Goal: Task Accomplishment & Management: Complete application form

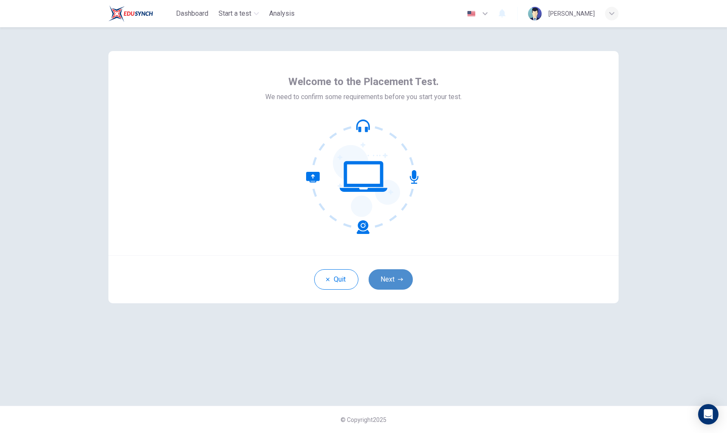
click at [393, 282] on button "Next" at bounding box center [391, 279] width 44 height 20
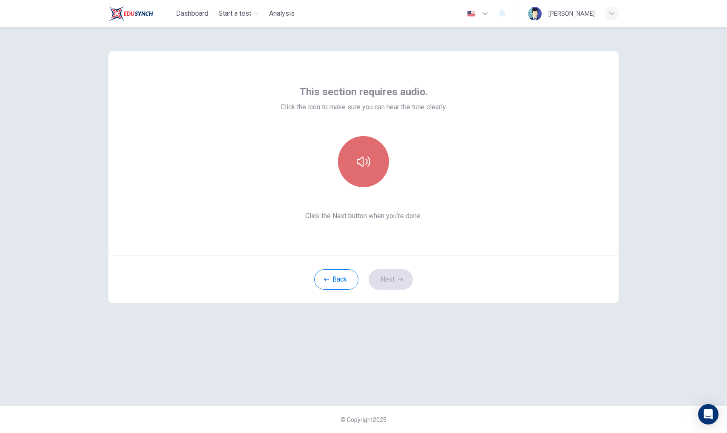
click at [359, 146] on button "button" at bounding box center [363, 161] width 51 height 51
click at [362, 173] on button "button" at bounding box center [363, 161] width 51 height 51
click at [394, 282] on button "Next" at bounding box center [391, 279] width 44 height 20
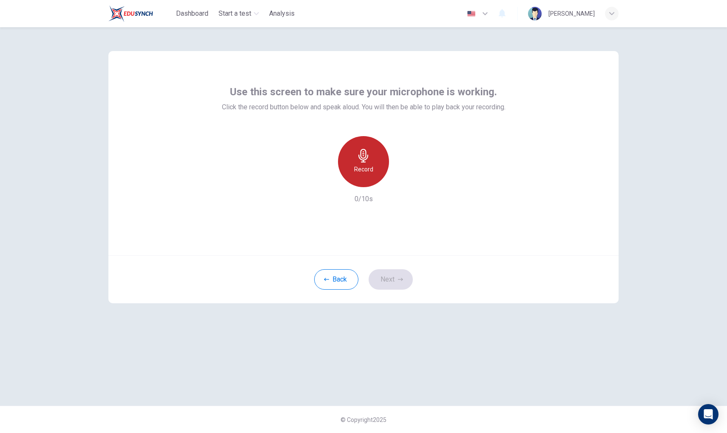
click at [362, 157] on icon "button" at bounding box center [364, 156] width 10 height 14
click at [322, 181] on icon "button" at bounding box center [325, 181] width 8 height 8
click at [354, 123] on div "Use this screen to make sure your microphone is working. Click the record butto…" at bounding box center [364, 144] width 284 height 119
click at [359, 149] on icon "button" at bounding box center [364, 156] width 14 height 14
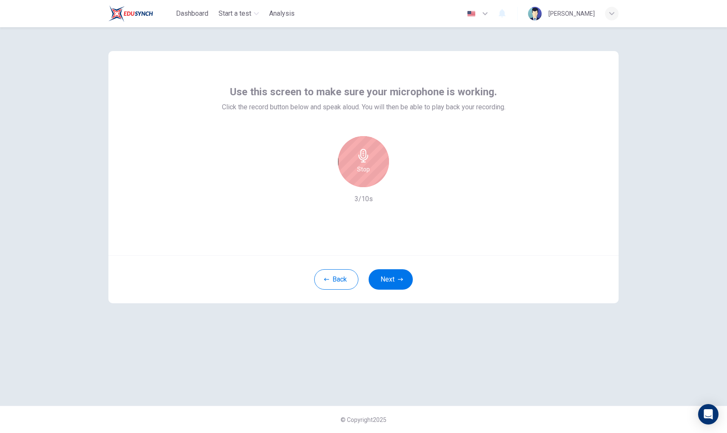
click at [354, 154] on div "Stop" at bounding box center [363, 161] width 51 height 51
click at [322, 182] on icon "button" at bounding box center [325, 181] width 8 height 8
click at [361, 172] on h6 "Record" at bounding box center [363, 169] width 19 height 10
click at [366, 181] on div "Stop" at bounding box center [363, 161] width 51 height 51
click at [398, 180] on div "button" at bounding box center [403, 181] width 14 height 14
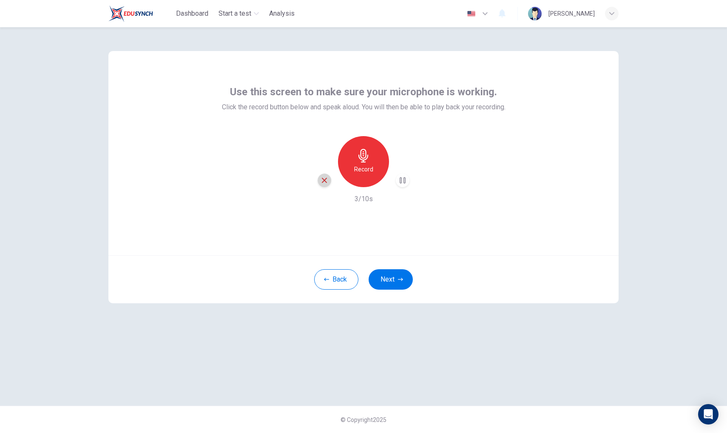
click at [324, 180] on icon "button" at bounding box center [325, 181] width 8 height 8
click at [393, 281] on button "Next" at bounding box center [391, 279] width 44 height 20
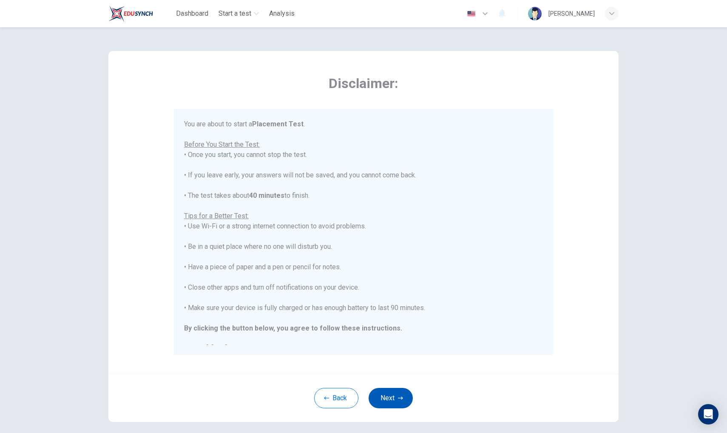
click at [397, 401] on button "Next" at bounding box center [391, 398] width 44 height 20
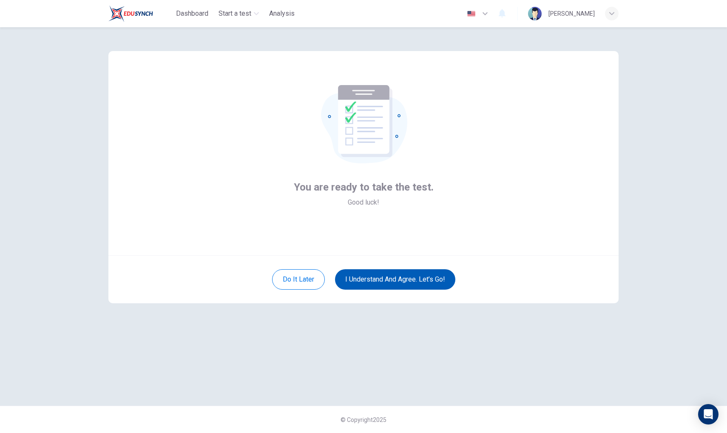
click at [399, 285] on button "I understand and agree. Let’s go!" at bounding box center [395, 279] width 120 height 20
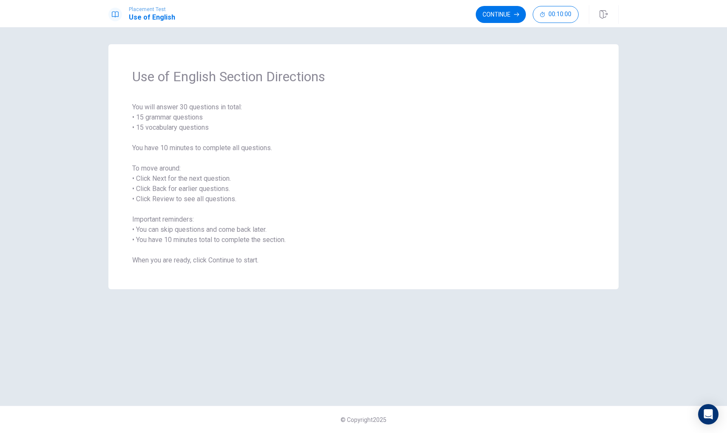
click at [470, 335] on div "Use of English Section Directions You will answer 30 questions in total: • 15 g…" at bounding box center [364, 216] width 538 height 345
click at [715, 416] on div "Open Intercom Messenger" at bounding box center [709, 414] width 23 height 23
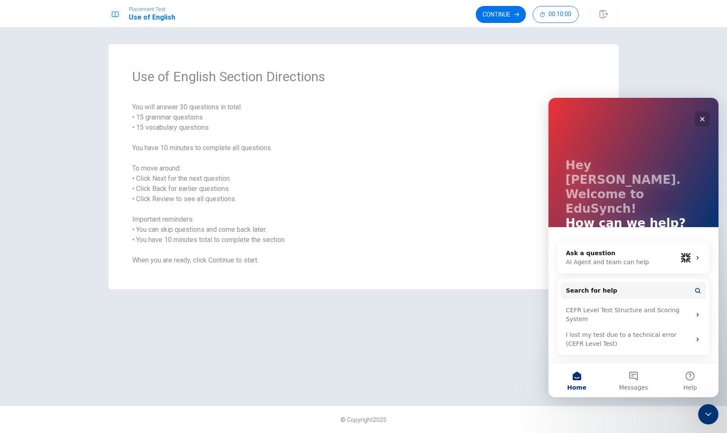
click at [704, 117] on icon "Close" at bounding box center [702, 119] width 7 height 7
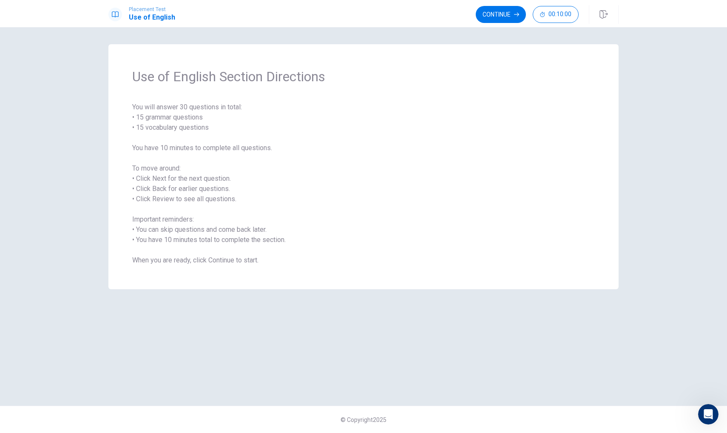
click at [489, 337] on div "Use of English Section Directions You will answer 30 questions in total: • 15 g…" at bounding box center [364, 216] width 538 height 345
click at [395, 316] on div "Use of English Section Directions You will answer 30 questions in total: • 15 g…" at bounding box center [364, 216] width 538 height 345
click at [394, 197] on span "You will answer 30 questions in total: • 15 grammar questions • 15 vocabulary q…" at bounding box center [363, 183] width 463 height 163
click at [330, 76] on span "Use of English Section Directions" at bounding box center [363, 76] width 463 height 17
click at [381, 94] on div "Use of English Section Directions You will answer 30 questions in total: • 15 g…" at bounding box center [363, 166] width 510 height 245
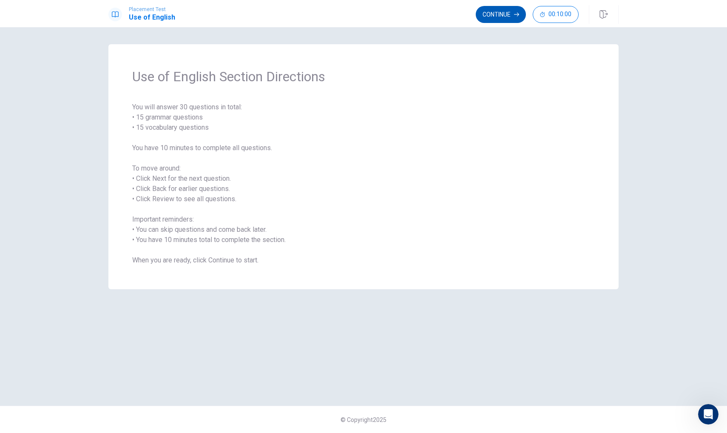
click at [495, 14] on button "Continue" at bounding box center [501, 14] width 50 height 17
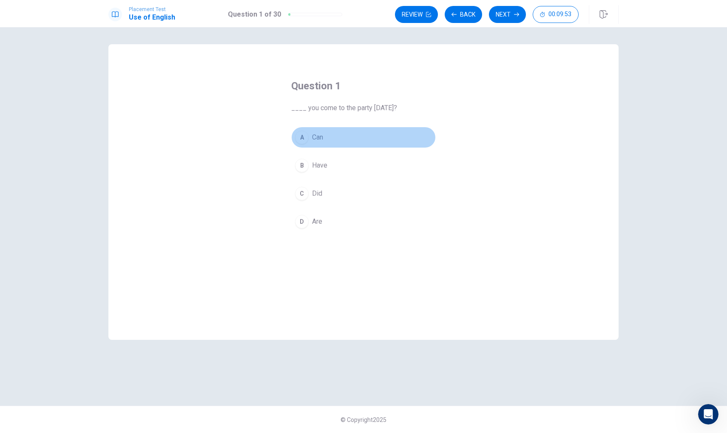
click at [328, 139] on button "A Can" at bounding box center [363, 137] width 145 height 21
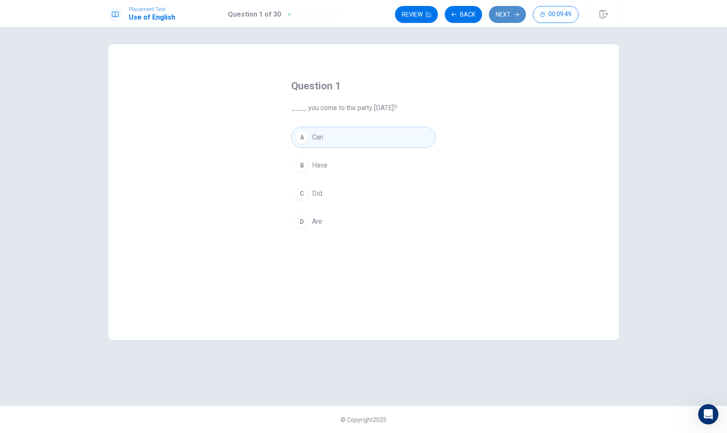
click at [507, 16] on button "Next" at bounding box center [507, 14] width 37 height 17
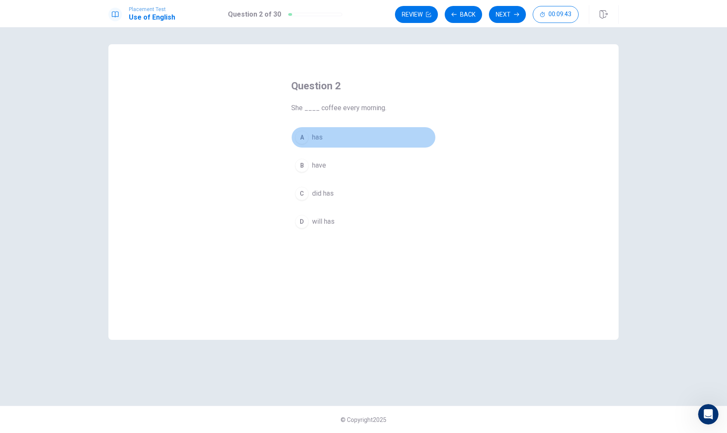
click at [326, 137] on button "A has" at bounding box center [363, 137] width 145 height 21
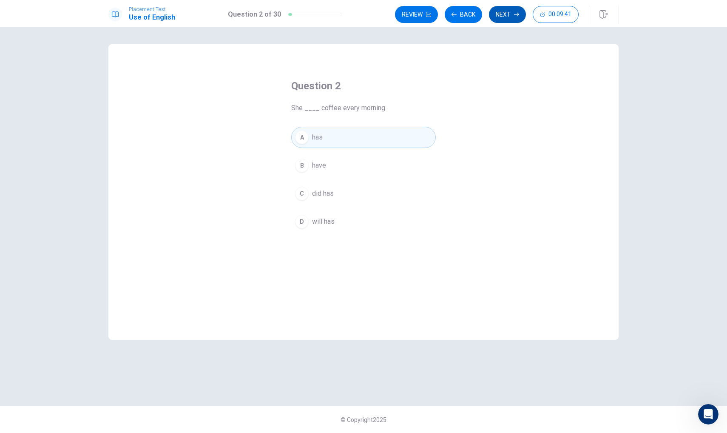
click at [508, 14] on button "Next" at bounding box center [507, 14] width 37 height 17
click at [338, 196] on span "have eating" at bounding box center [329, 193] width 34 height 10
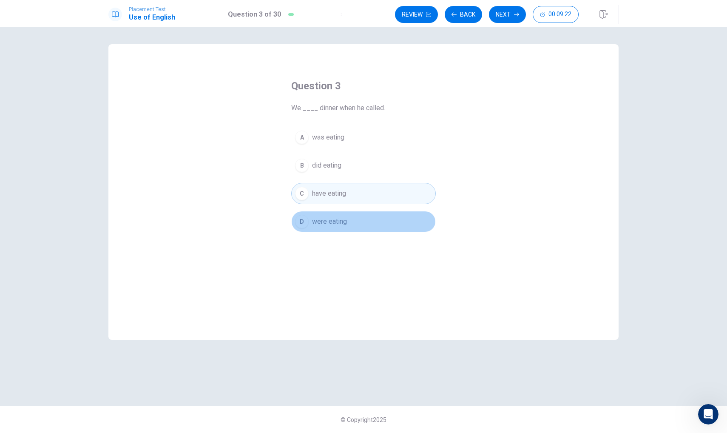
click at [354, 227] on button "D were eating" at bounding box center [363, 221] width 145 height 21
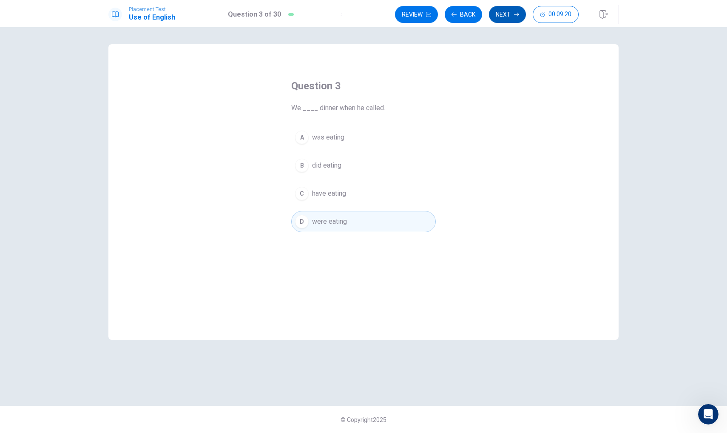
click at [513, 17] on button "Next" at bounding box center [507, 14] width 37 height 17
click at [316, 197] on span "did" at bounding box center [316, 193] width 9 height 10
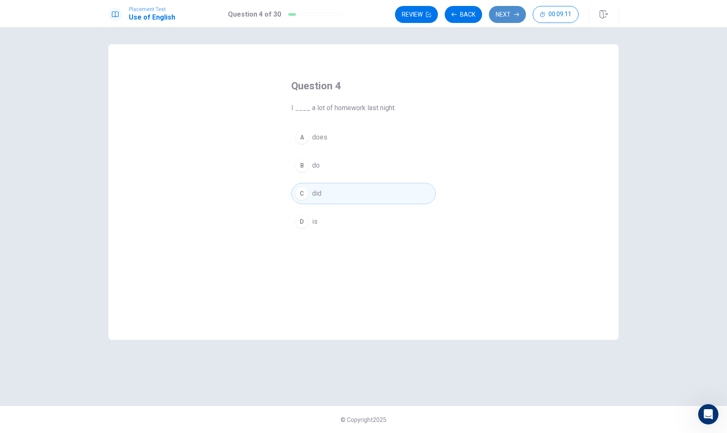
click at [510, 19] on button "Next" at bounding box center [507, 14] width 37 height 17
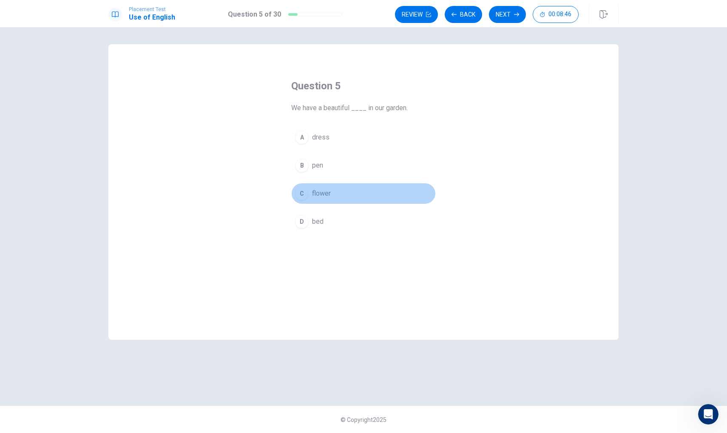
click at [336, 198] on button "C flower" at bounding box center [363, 193] width 145 height 21
click at [510, 14] on button "Next" at bounding box center [507, 14] width 37 height 17
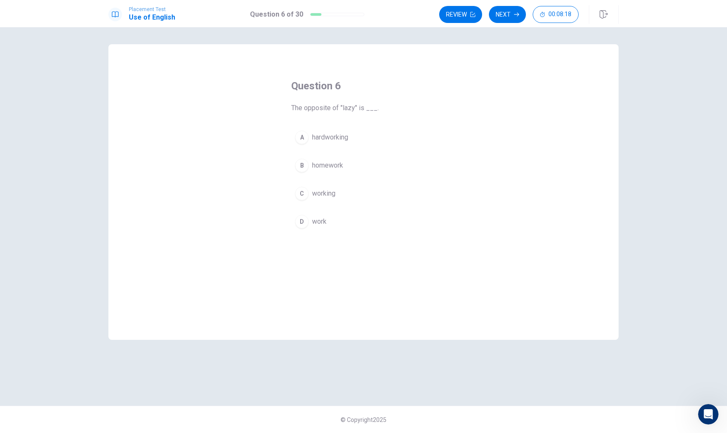
click at [340, 194] on button "C working" at bounding box center [363, 193] width 145 height 21
click at [511, 13] on button "Next" at bounding box center [507, 14] width 37 height 17
click at [317, 227] on button "D Soap" at bounding box center [363, 221] width 145 height 21
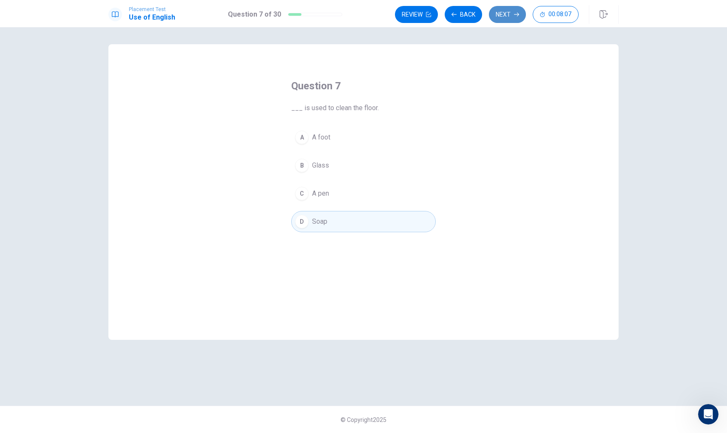
click at [503, 14] on button "Next" at bounding box center [507, 14] width 37 height 17
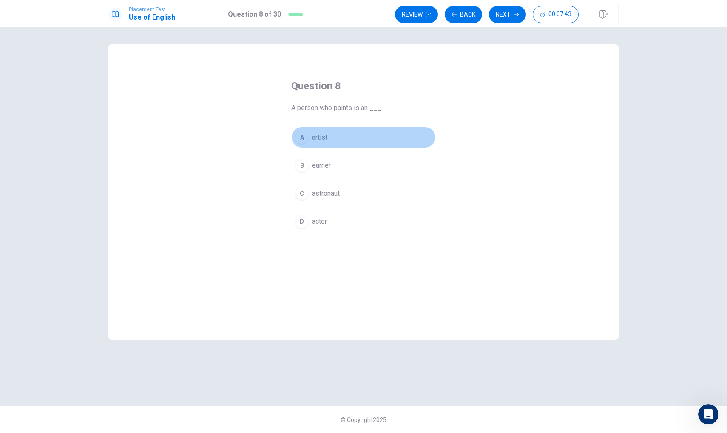
click at [330, 138] on button "A artist" at bounding box center [363, 137] width 145 height 21
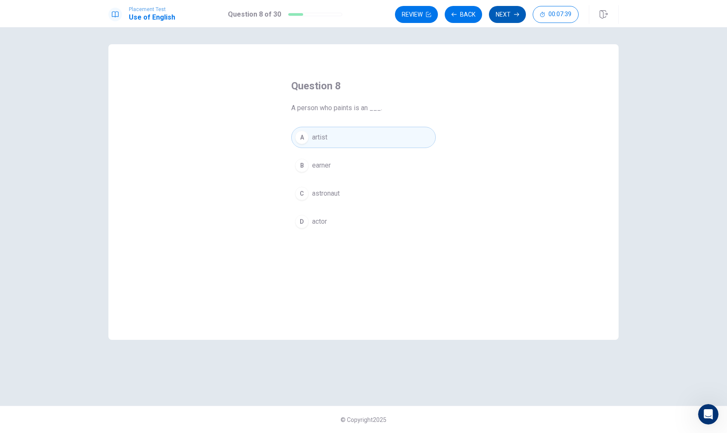
click at [512, 19] on button "Next" at bounding box center [507, 14] width 37 height 17
click at [329, 143] on button "A phone" at bounding box center [363, 137] width 145 height 21
click at [505, 13] on button "Next" at bounding box center [507, 14] width 37 height 17
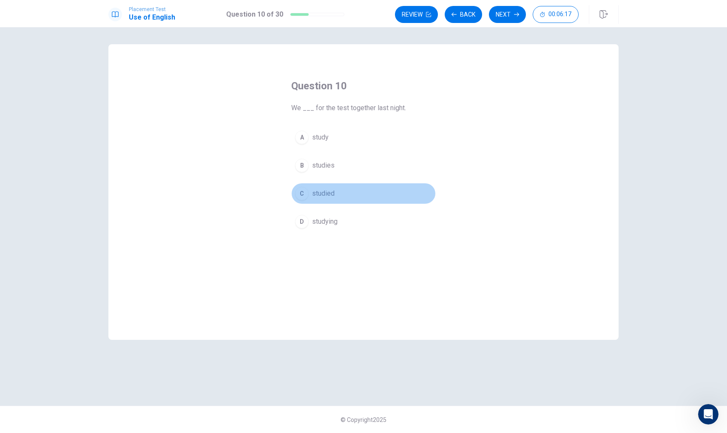
click at [337, 195] on button "C studied" at bounding box center [363, 193] width 145 height 21
click at [500, 20] on button "Next" at bounding box center [507, 14] width 37 height 17
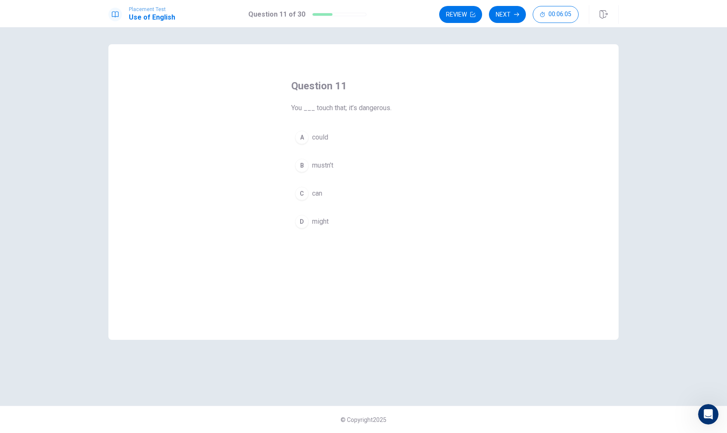
click at [319, 165] on span "mustn’t" at bounding box center [322, 165] width 21 height 10
click at [513, 10] on button "Next" at bounding box center [507, 14] width 37 height 17
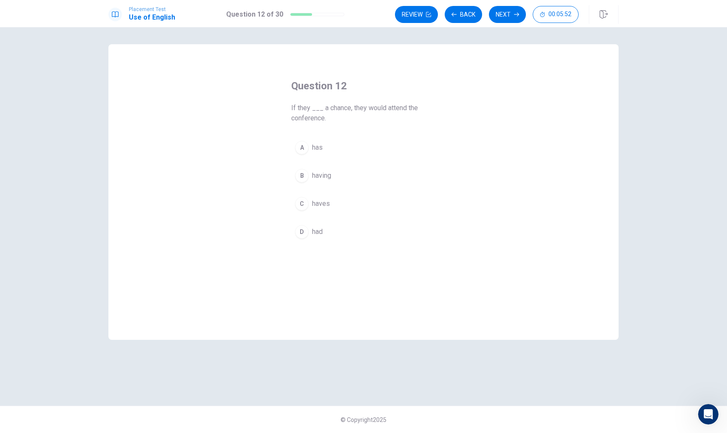
click at [327, 177] on span "having" at bounding box center [321, 176] width 19 height 10
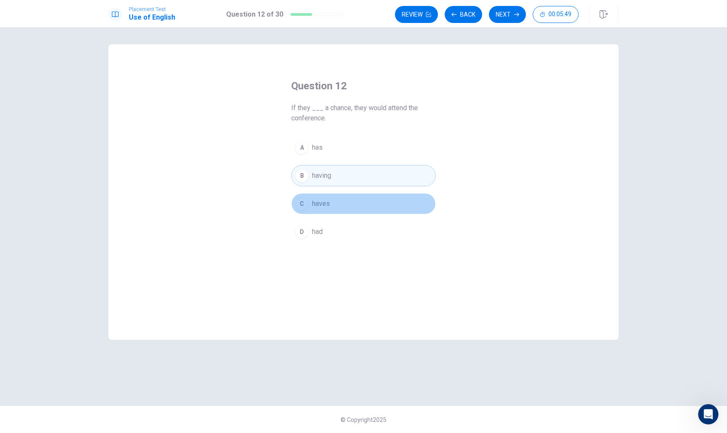
click at [330, 207] on button "C haves" at bounding box center [363, 203] width 145 height 21
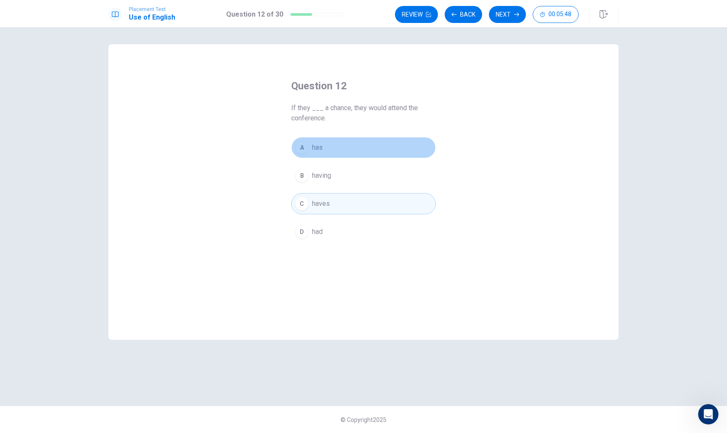
click at [333, 152] on button "A has" at bounding box center [363, 147] width 145 height 21
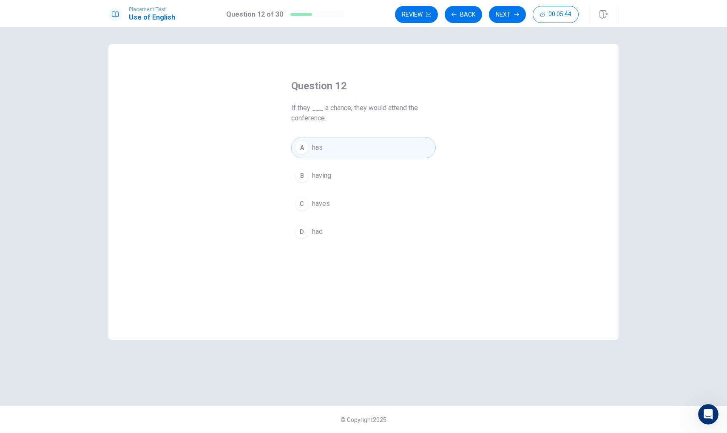
click at [338, 225] on button "D had" at bounding box center [363, 231] width 145 height 21
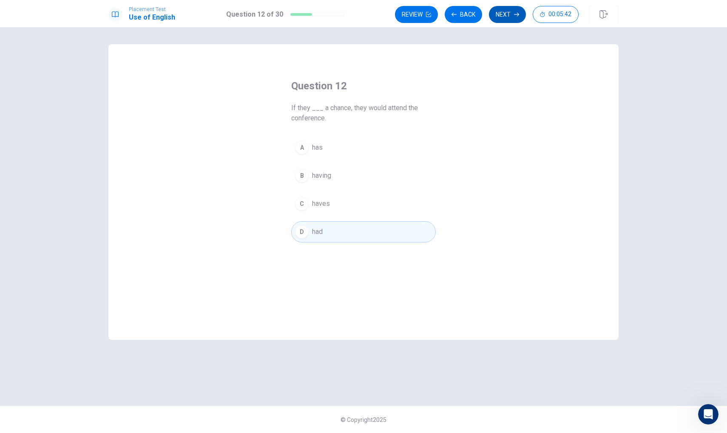
click at [507, 12] on button "Next" at bounding box center [507, 14] width 37 height 17
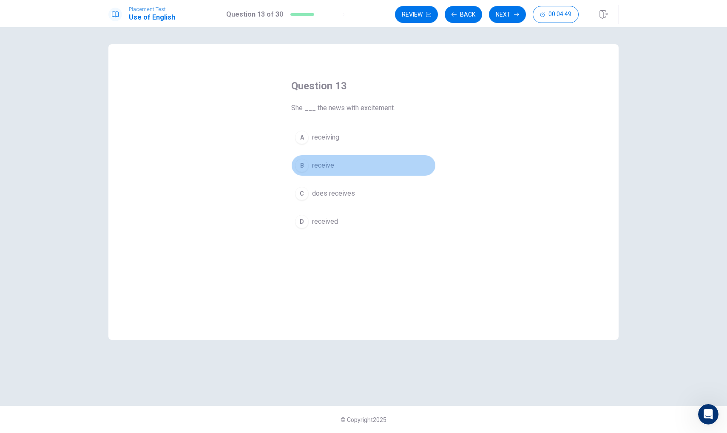
click at [342, 166] on button "B receive" at bounding box center [363, 165] width 145 height 21
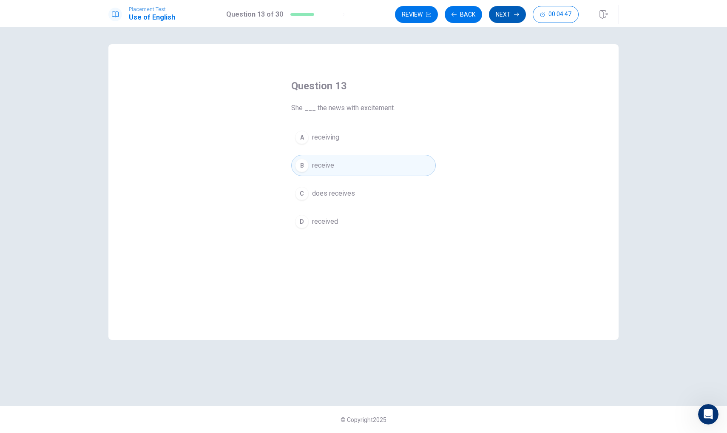
click at [511, 12] on button "Next" at bounding box center [507, 14] width 37 height 17
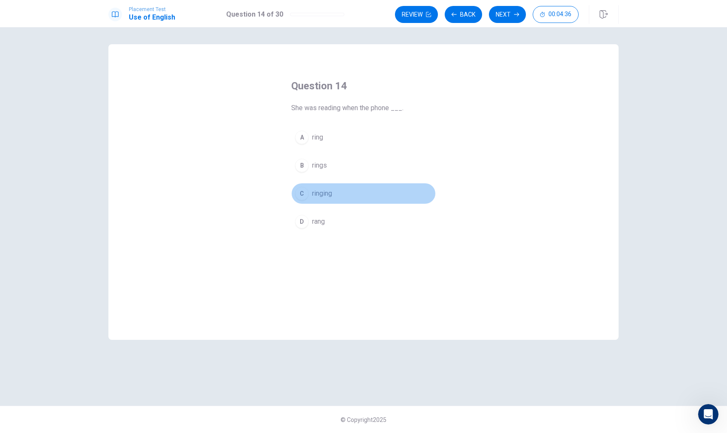
click at [343, 193] on button "C ringing" at bounding box center [363, 193] width 145 height 21
click at [498, 19] on button "Next" at bounding box center [507, 14] width 37 height 17
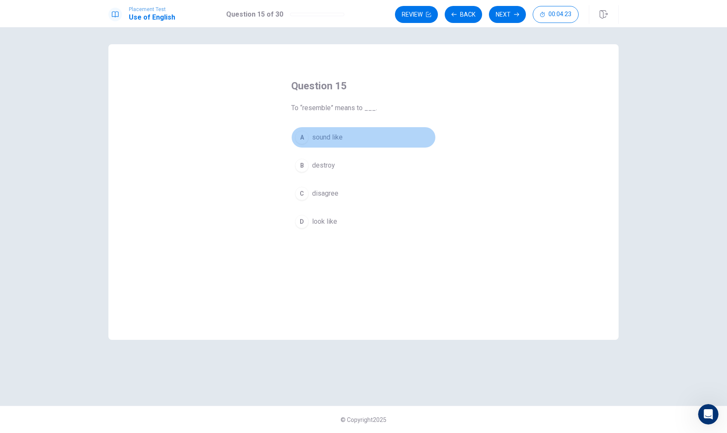
click at [331, 142] on span "sound like" at bounding box center [327, 137] width 31 height 10
click at [350, 190] on button "C disagree" at bounding box center [363, 193] width 145 height 21
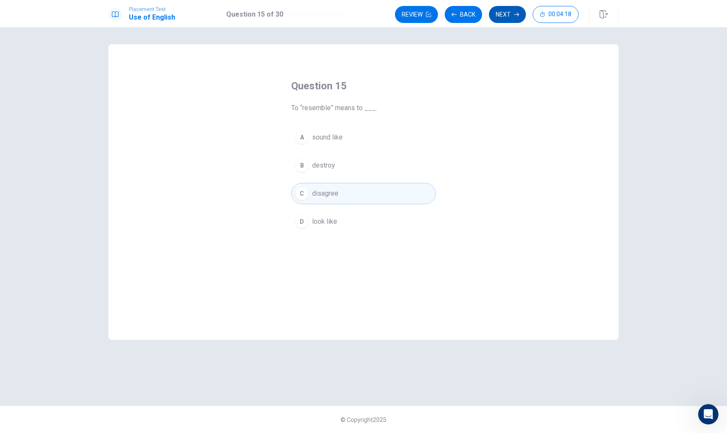
click at [498, 13] on button "Next" at bounding box center [507, 14] width 37 height 17
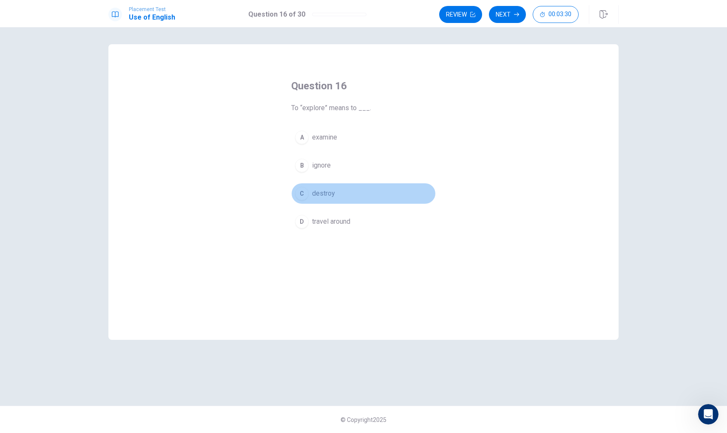
click at [329, 194] on span "destroy" at bounding box center [323, 193] width 23 height 10
click at [509, 13] on button "Next" at bounding box center [507, 14] width 37 height 17
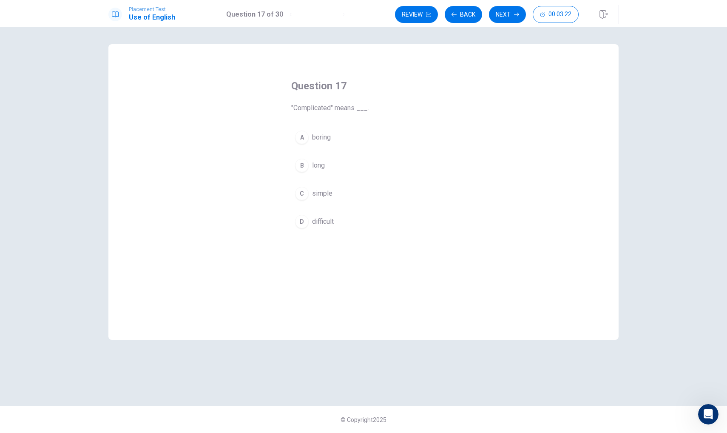
click at [328, 140] on span "boring" at bounding box center [321, 137] width 19 height 10
click at [507, 13] on button "Next" at bounding box center [507, 14] width 37 height 17
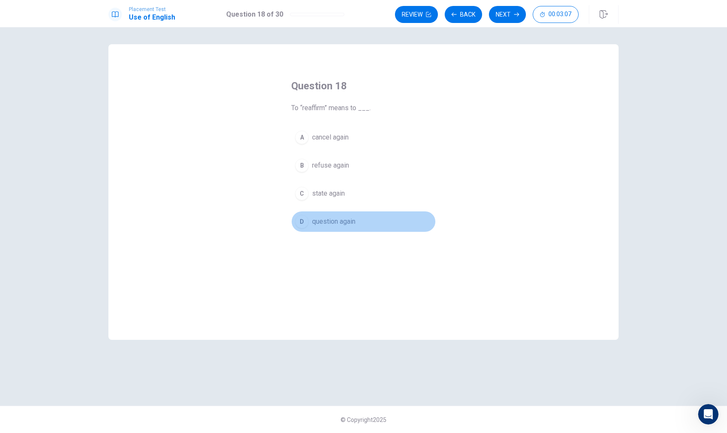
click at [339, 219] on span "question again" at bounding box center [333, 221] width 43 height 10
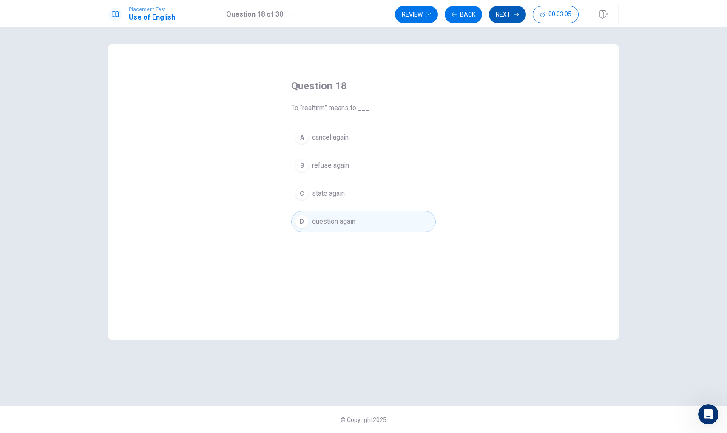
click at [508, 18] on button "Next" at bounding box center [507, 14] width 37 height 17
click at [337, 173] on button "B quick action" at bounding box center [363, 165] width 145 height 21
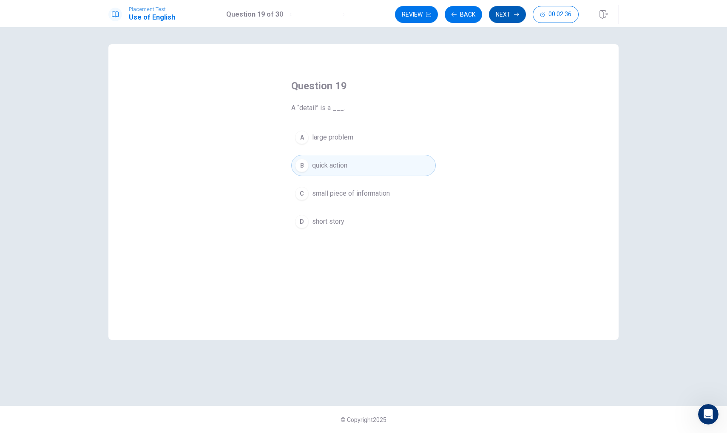
click at [515, 13] on icon "button" at bounding box center [516, 14] width 5 height 5
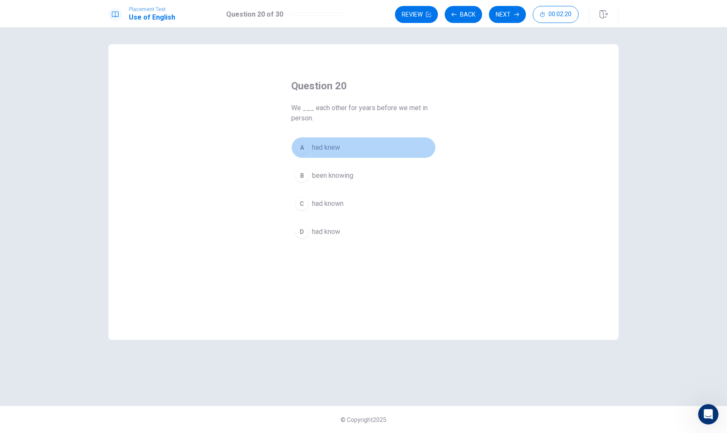
click at [338, 150] on span "had knew" at bounding box center [326, 147] width 28 height 10
click at [511, 17] on button "Next" at bounding box center [507, 14] width 37 height 17
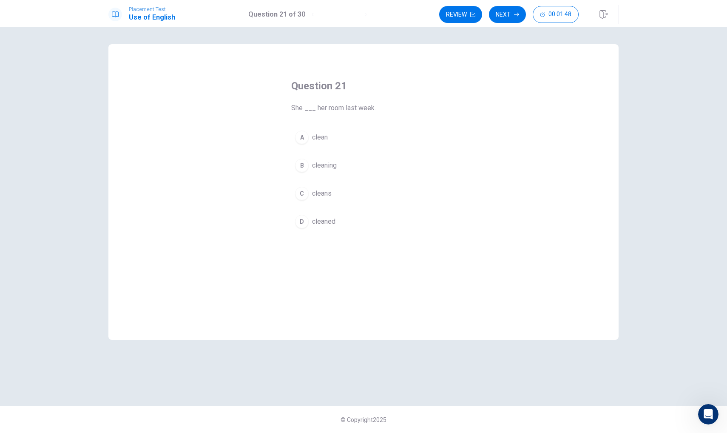
click at [342, 225] on button "D cleaned" at bounding box center [363, 221] width 145 height 21
click at [509, 15] on button "Next" at bounding box center [507, 14] width 37 height 17
click at [342, 137] on span "are walking" at bounding box center [329, 137] width 34 height 10
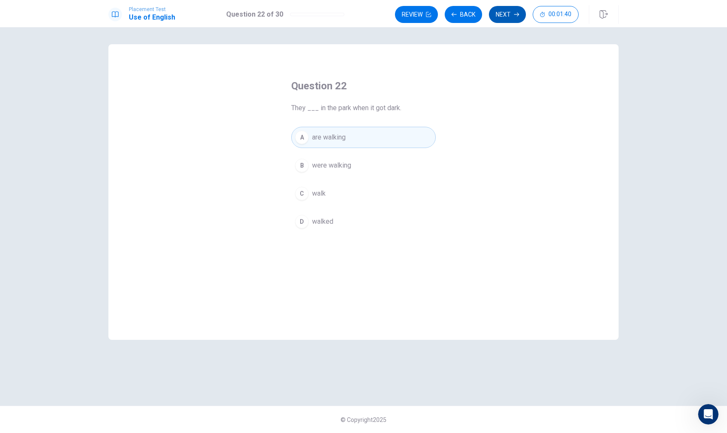
click at [512, 10] on button "Next" at bounding box center [507, 14] width 37 height 17
click at [347, 135] on span "has studying" at bounding box center [331, 137] width 38 height 10
click at [509, 14] on button "Next" at bounding box center [507, 14] width 37 height 17
click at [335, 192] on button "C go" at bounding box center [363, 193] width 145 height 21
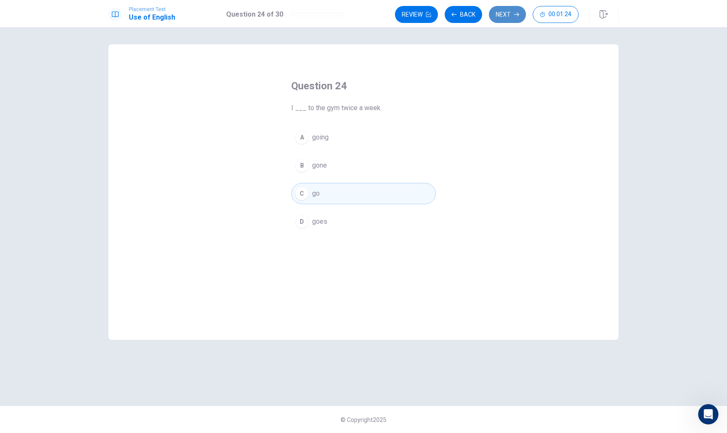
click at [507, 20] on button "Next" at bounding box center [507, 14] width 37 height 17
click at [340, 191] on span "shampoo" at bounding box center [326, 193] width 28 height 10
click at [510, 21] on button "Next" at bounding box center [507, 14] width 37 height 17
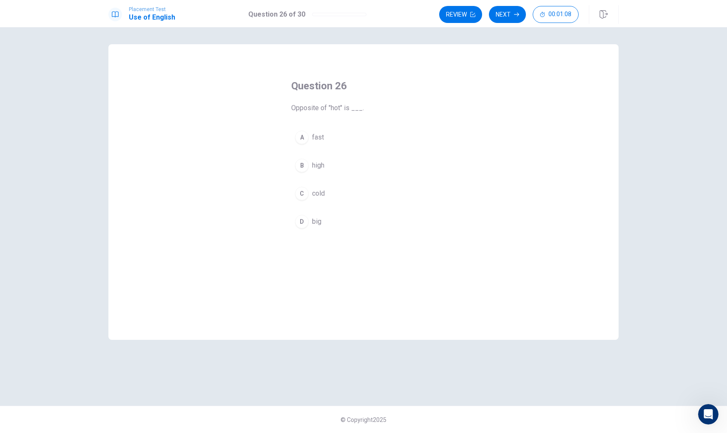
click at [339, 195] on button "C cold" at bounding box center [363, 193] width 145 height 21
click at [507, 16] on button "Next" at bounding box center [507, 14] width 37 height 17
click at [341, 158] on button "B sandals" at bounding box center [363, 165] width 145 height 21
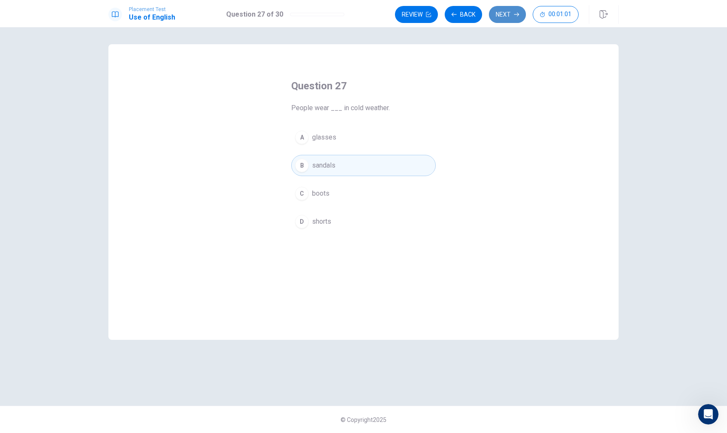
click at [508, 18] on button "Next" at bounding box center [507, 14] width 37 height 17
click at [340, 168] on button "B building" at bounding box center [363, 165] width 145 height 21
click at [507, 17] on button "Next" at bounding box center [507, 14] width 37 height 17
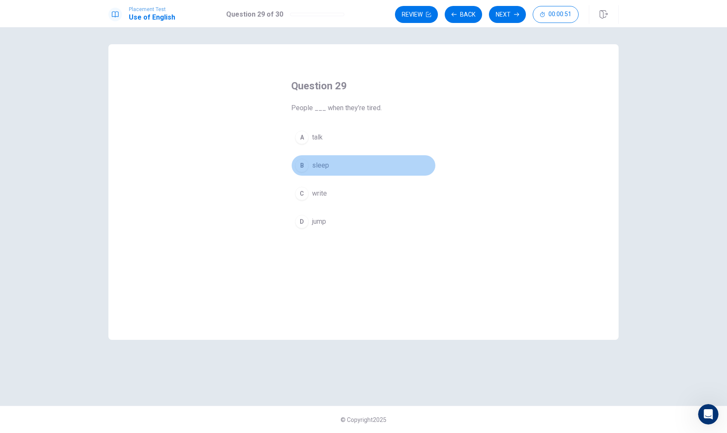
click at [325, 171] on button "B sleep" at bounding box center [363, 165] width 145 height 21
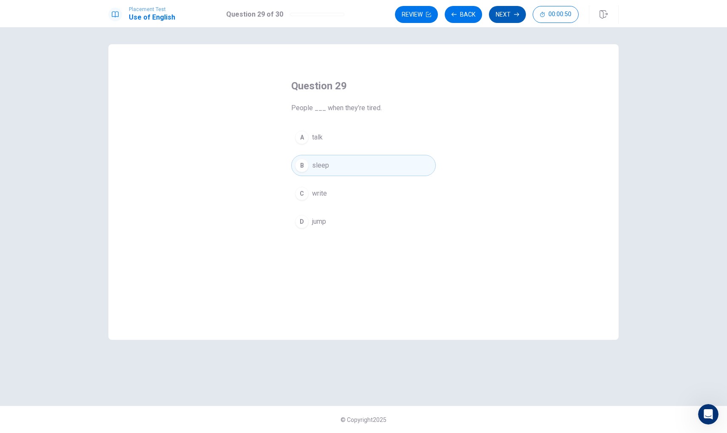
click at [503, 20] on button "Next" at bounding box center [507, 14] width 37 height 17
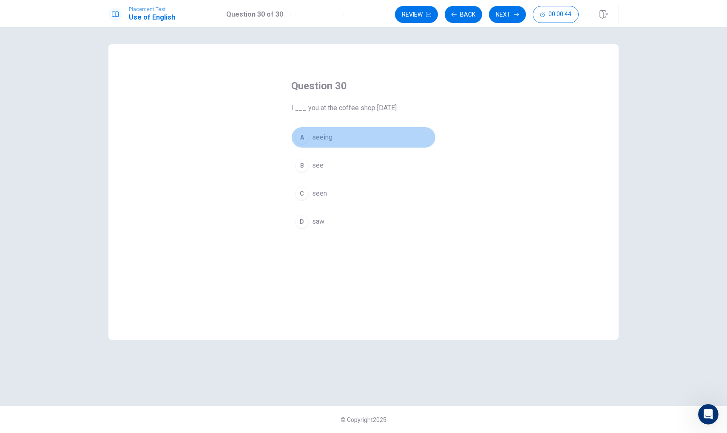
click at [328, 139] on span "seeing" at bounding box center [322, 137] width 20 height 10
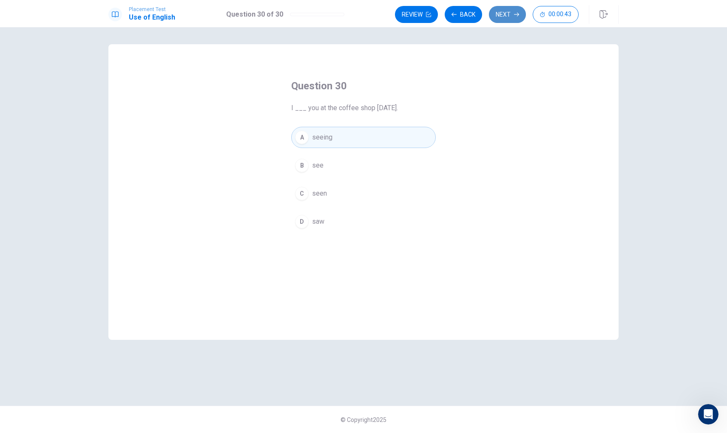
click at [500, 17] on button "Next" at bounding box center [507, 14] width 37 height 17
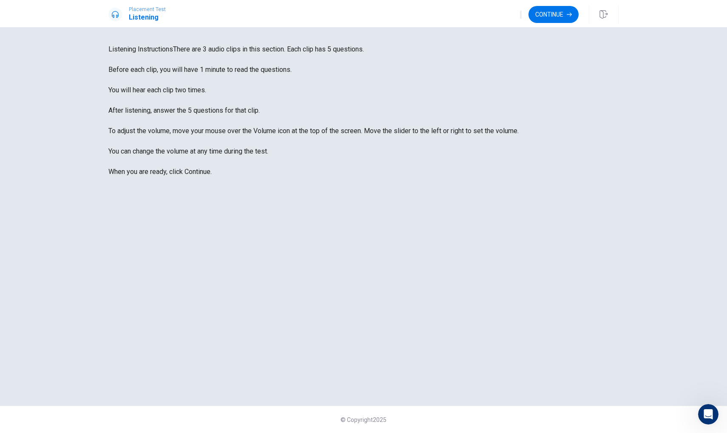
click at [521, 17] on icon "button" at bounding box center [521, 17] width 0 height 0
click at [494, 23] on span at bounding box center [494, 23] width 0 height 0
type input "1"
click at [494, 23] on span at bounding box center [494, 23] width 0 height 0
click at [538, 14] on button "Continue" at bounding box center [554, 14] width 50 height 17
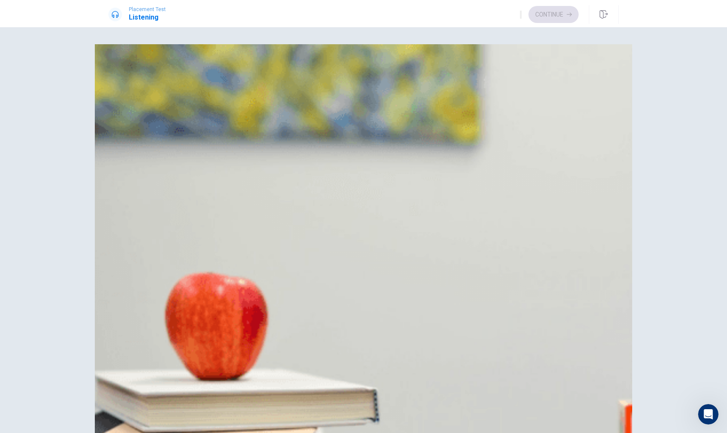
click at [381, 139] on button "C Reserved" at bounding box center [363, 127] width 510 height 21
click at [378, 202] on button "B By card" at bounding box center [363, 212] width 510 height 21
click at [385, 391] on button "A Two" at bounding box center [363, 401] width 510 height 21
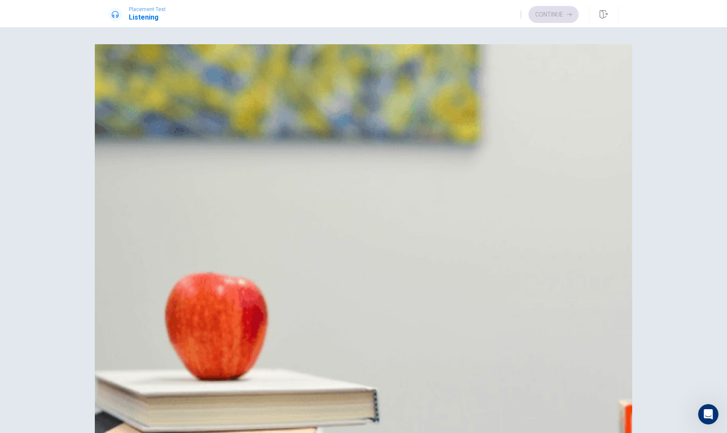
scroll to position [357, 0]
click at [386, 307] on button "B $60" at bounding box center [363, 317] width 510 height 21
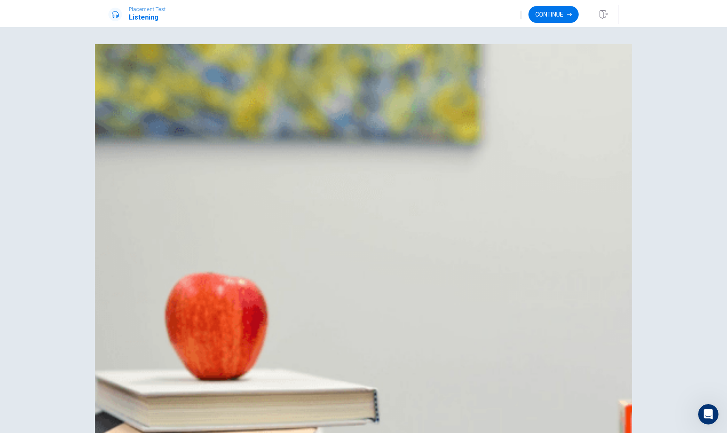
drag, startPoint x: 192, startPoint y: 124, endPoint x: 208, endPoint y: 124, distance: 15.3
click at [541, 19] on button "Continue" at bounding box center [554, 14] width 50 height 17
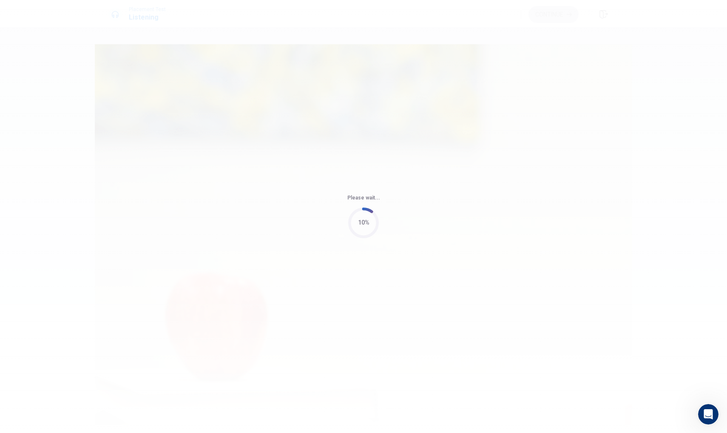
type input "51"
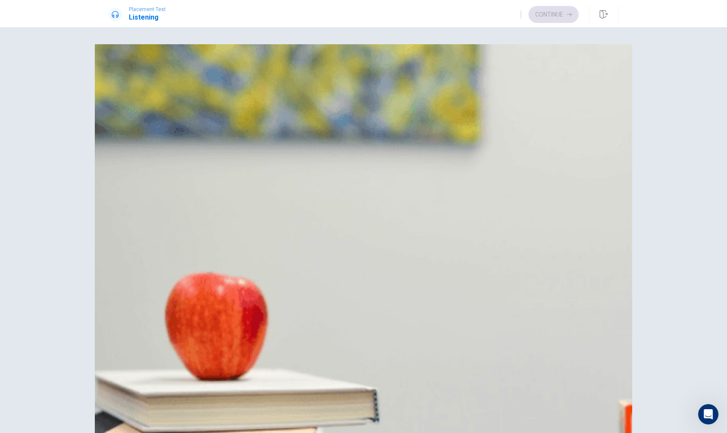
click at [179, 154] on span "[DATE] afternoon" at bounding box center [154, 149] width 50 height 10
click at [258, 186] on span "Organizing data and creating a presentation" at bounding box center [193, 191] width 128 height 10
click at [408, 413] on button "B His laptop" at bounding box center [363, 423] width 510 height 21
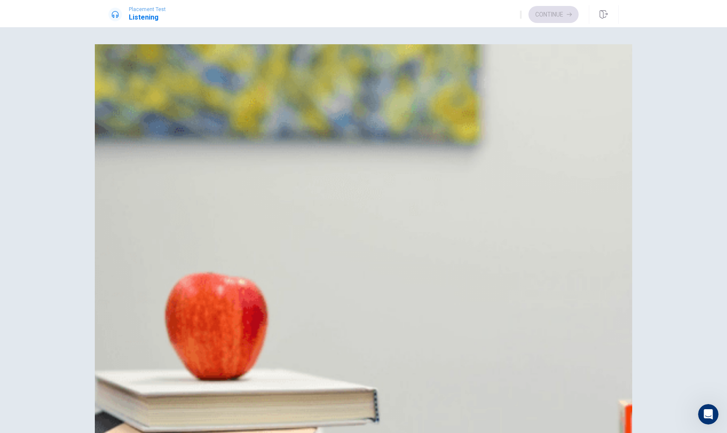
scroll to position [793, 0]
click at [405, 307] on button "B Disappointed" at bounding box center [363, 317] width 510 height 21
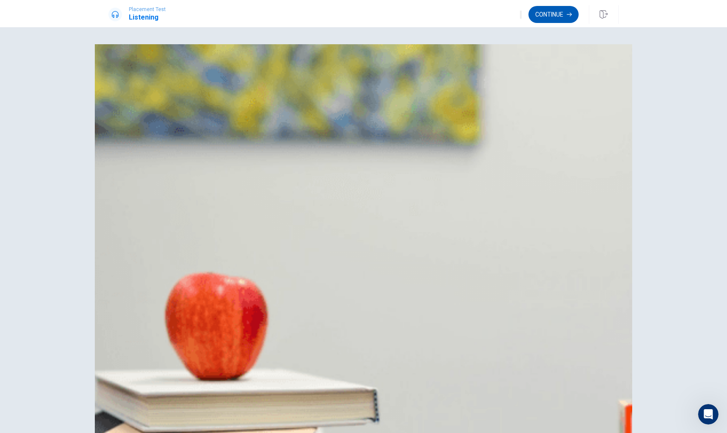
click at [553, 7] on button "Continue" at bounding box center [554, 14] width 50 height 17
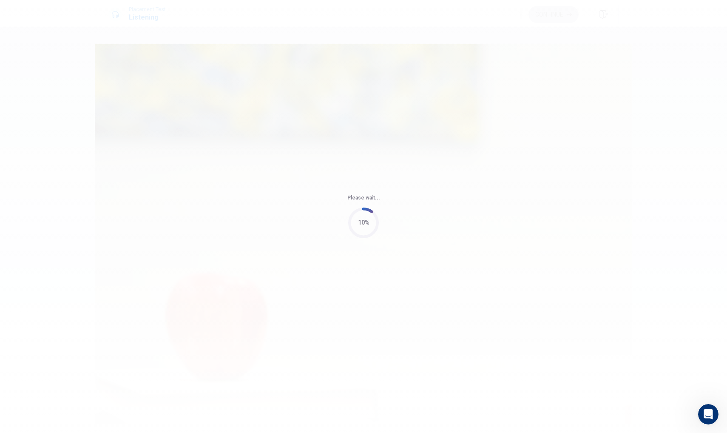
type input "49"
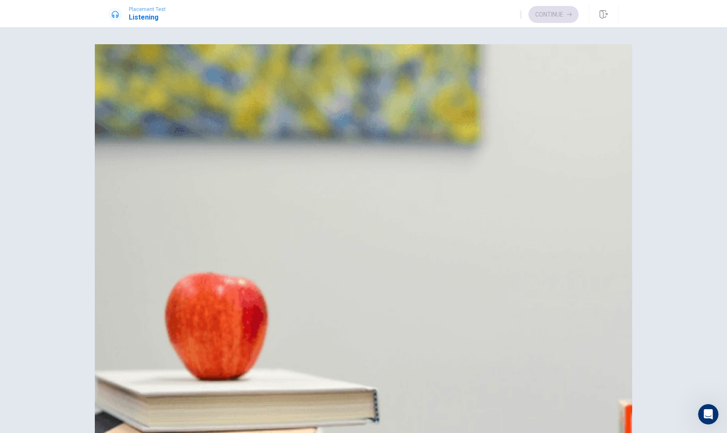
scroll to position [786, 0]
drag, startPoint x: 329, startPoint y: 172, endPoint x: 377, endPoint y: 176, distance: 48.2
drag, startPoint x: 376, startPoint y: 176, endPoint x: 406, endPoint y: 176, distance: 29.4
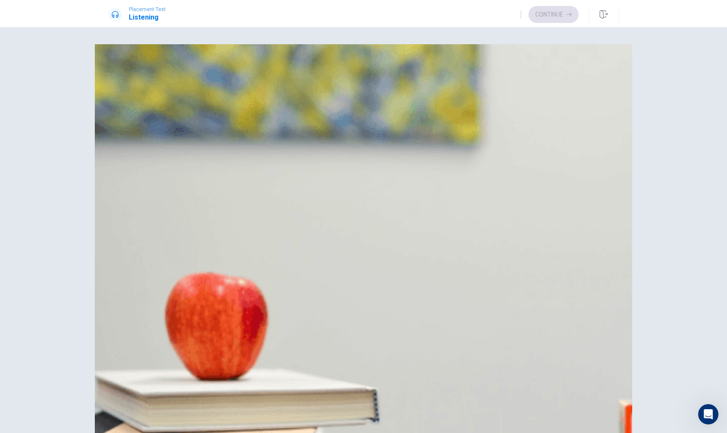
drag, startPoint x: 406, startPoint y: 176, endPoint x: 427, endPoint y: 177, distance: 20.8
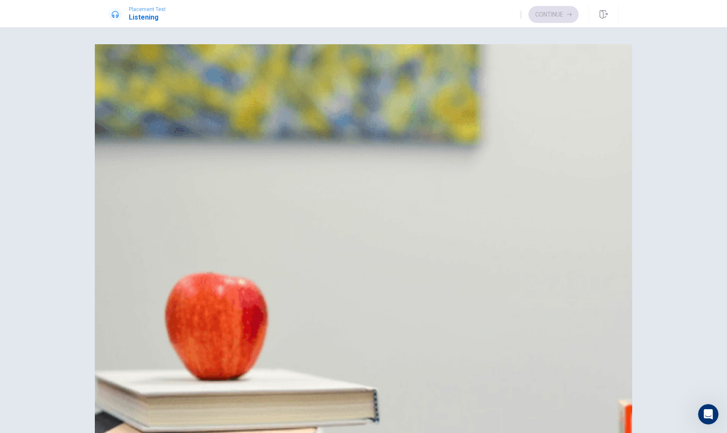
scroll to position [386, 0]
click at [385, 328] on button "C [PERSON_NAME]" at bounding box center [363, 338] width 510 height 21
click at [184, 186] on span "He is experienced" at bounding box center [156, 191] width 54 height 10
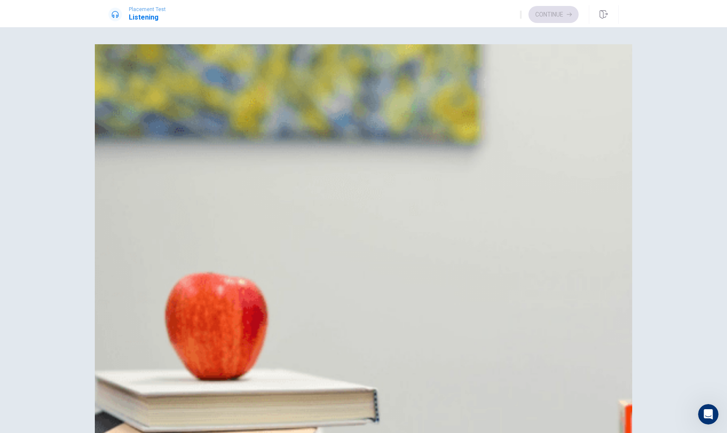
click at [380, 139] on button "C Nervous" at bounding box center [363, 127] width 510 height 21
click at [179, 418] on span "Braces check-up" at bounding box center [154, 423] width 50 height 10
click at [401, 223] on button "C He is very gentle" at bounding box center [363, 233] width 510 height 21
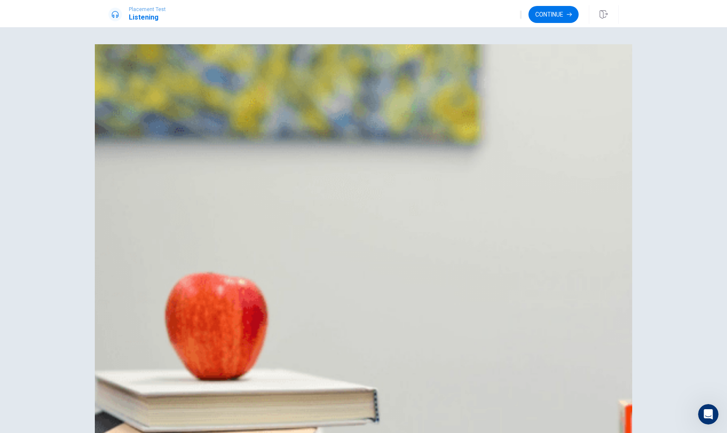
scroll to position [0, 0]
click at [567, 11] on button "Continue" at bounding box center [554, 14] width 50 height 17
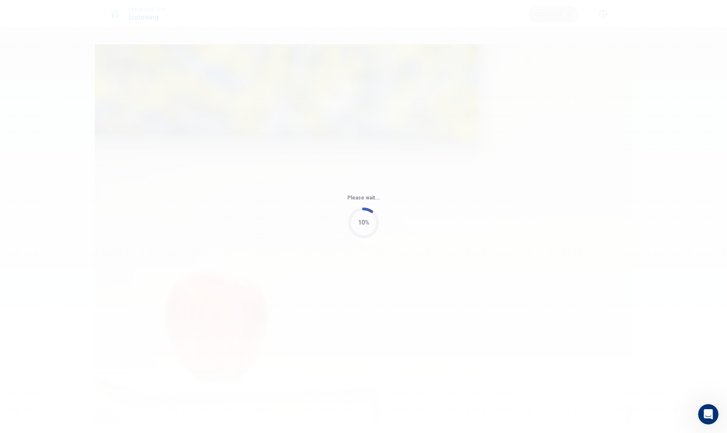
type input "61"
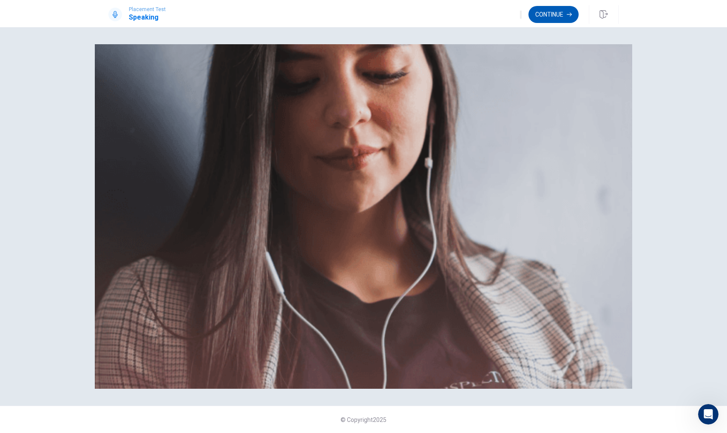
click at [564, 17] on button "Continue" at bounding box center [554, 14] width 50 height 17
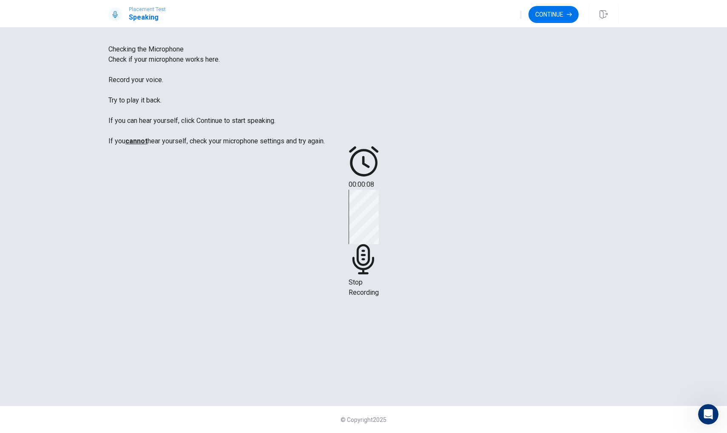
click at [379, 228] on div "Stop Recording" at bounding box center [364, 244] width 30 height 108
click at [352, 221] on icon "Record Again" at bounding box center [352, 221] width 0 height 0
click at [374, 244] on icon at bounding box center [363, 259] width 22 height 30
click at [353, 223] on button "Record Again" at bounding box center [352, 219] width 2 height 8
click at [379, 244] on icon at bounding box center [364, 259] width 30 height 30
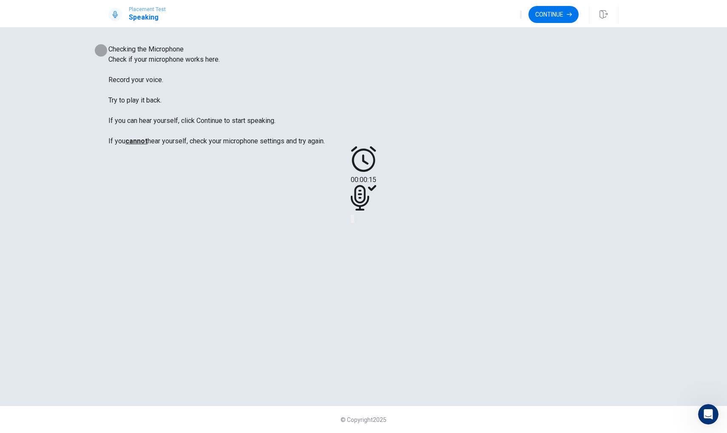
click at [352, 221] on icon "Record Again" at bounding box center [352, 221] width 0 height 0
click at [379, 278] on span "Stop Recording" at bounding box center [364, 287] width 30 height 18
click at [353, 221] on icon "Play Audio" at bounding box center [353, 221] width 0 height 0
click at [354, 223] on button "Play Audio" at bounding box center [354, 219] width 2 height 8
click at [362, 231] on icon "Record Again" at bounding box center [357, 226] width 10 height 10
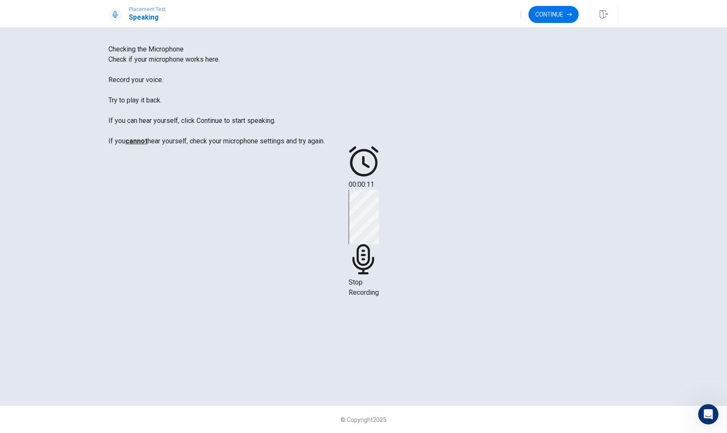
click at [379, 278] on span "Stop Recording" at bounding box center [364, 287] width 30 height 18
click at [352, 221] on icon "Record Again" at bounding box center [352, 221] width 0 height 0
click at [379, 278] on span "Stop Recording" at bounding box center [364, 287] width 30 height 18
click at [352, 221] on icon "Record Again" at bounding box center [352, 221] width 0 height 0
click at [379, 244] on icon at bounding box center [364, 259] width 30 height 30
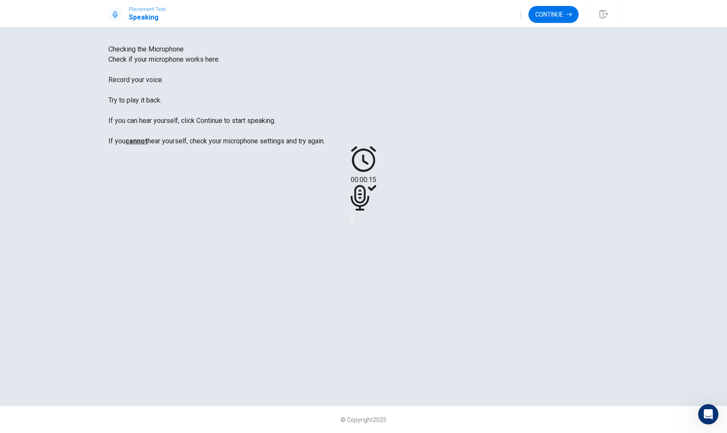
click at [352, 221] on icon "Record Again" at bounding box center [352, 221] width 0 height 0
click at [379, 278] on span "Stop Recording" at bounding box center [364, 287] width 30 height 18
click at [352, 221] on icon "Record Again" at bounding box center [352, 221] width 0 height 0
click at [379, 278] on span "Stop Recording" at bounding box center [364, 287] width 30 height 18
click at [362, 231] on icon "Record Again" at bounding box center [357, 226] width 10 height 10
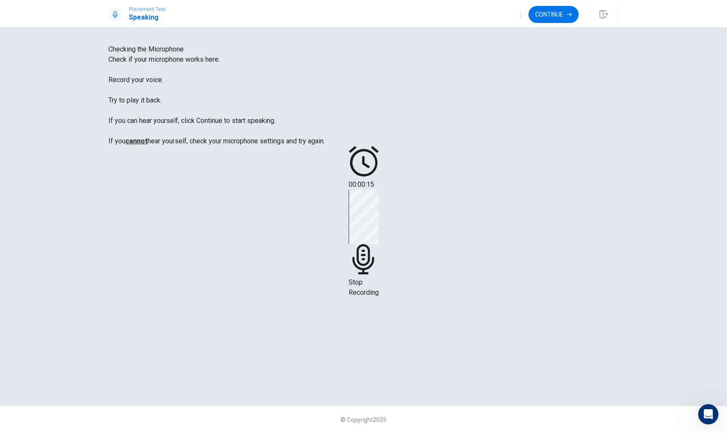
click at [379, 278] on span "Stop Recording" at bounding box center [364, 287] width 30 height 18
click at [353, 223] on button "Record Again" at bounding box center [352, 219] width 2 height 8
click at [379, 252] on div "Stop Recording" at bounding box center [364, 244] width 30 height 108
click at [353, 223] on button "Record Again" at bounding box center [352, 219] width 2 height 8
click at [379, 278] on span "Stop Recording" at bounding box center [364, 287] width 30 height 18
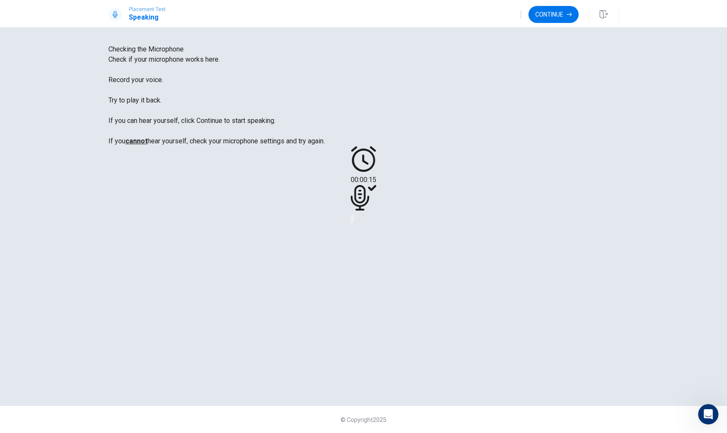
click at [352, 221] on icon "Record Again" at bounding box center [352, 221] width 0 height 0
click at [379, 262] on div "Stop Recording" at bounding box center [364, 244] width 30 height 108
click at [352, 221] on icon "Record Again" at bounding box center [352, 221] width 0 height 0
click at [379, 236] on div "Stop Recording" at bounding box center [364, 244] width 30 height 108
click at [376, 211] on icon at bounding box center [364, 198] width 26 height 26
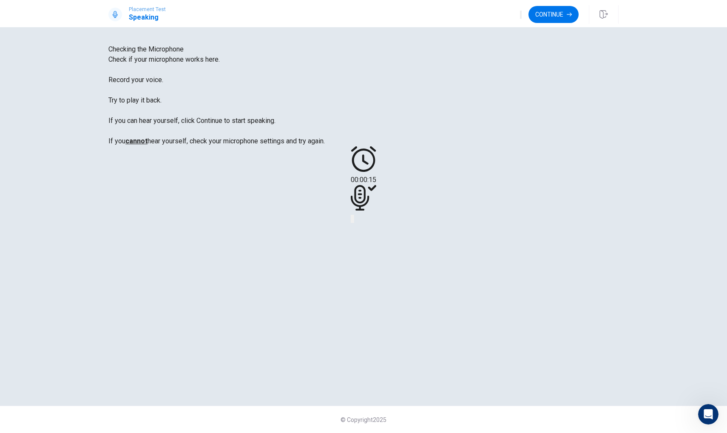
click at [362, 231] on icon "Record Again" at bounding box center [357, 226] width 10 height 10
click at [379, 278] on span "Stop Recording" at bounding box center [364, 287] width 30 height 18
click at [353, 221] on icon "Play Audio" at bounding box center [353, 221] width 0 height 0
click at [553, 19] on button "Continue" at bounding box center [554, 14] width 50 height 17
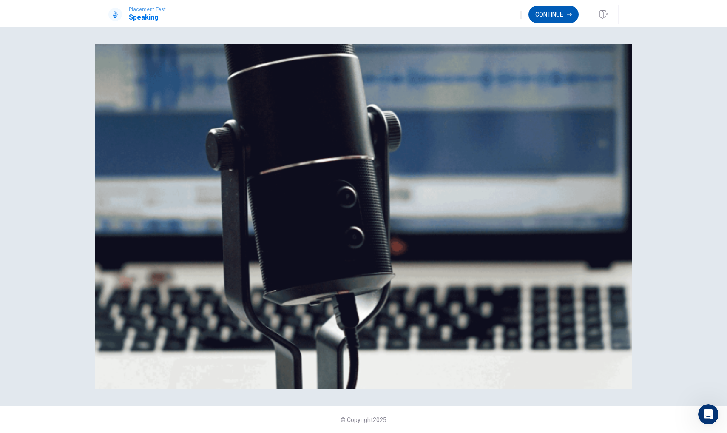
click at [553, 19] on button "Continue" at bounding box center [554, 14] width 50 height 17
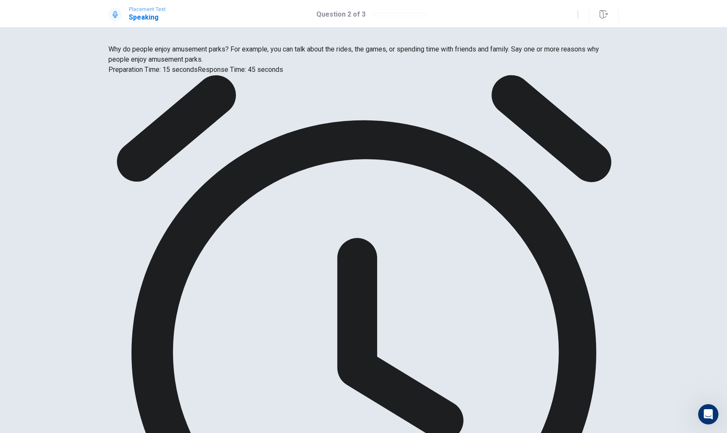
click at [214, 63] on span "Why do people enjoy amusement parks? For example, you can talk about the rides,…" at bounding box center [353, 54] width 491 height 18
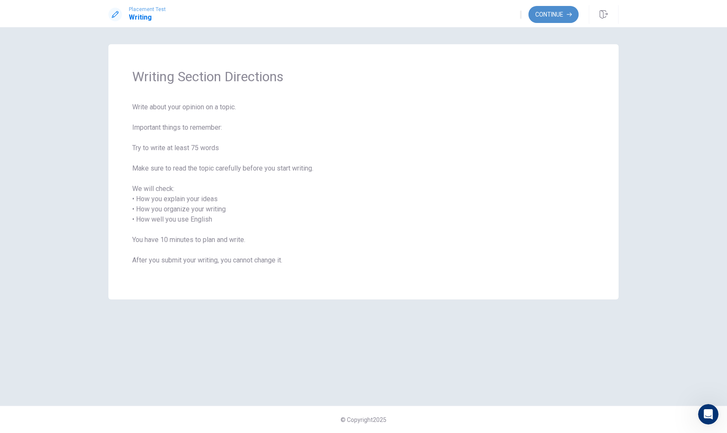
click at [543, 18] on button "Continue" at bounding box center [554, 14] width 50 height 17
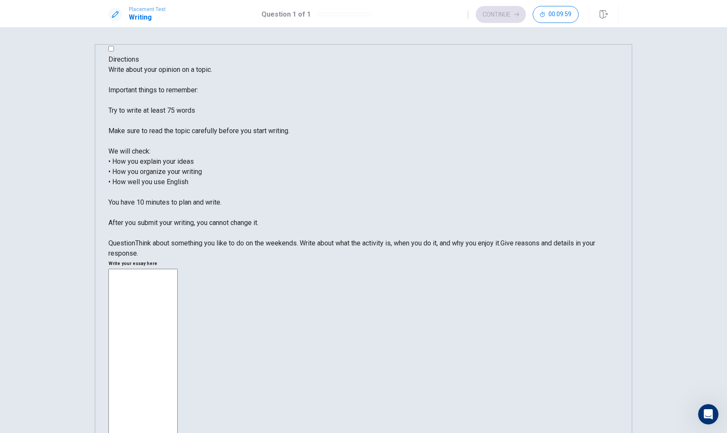
click at [178, 269] on textarea at bounding box center [142, 411] width 69 height 284
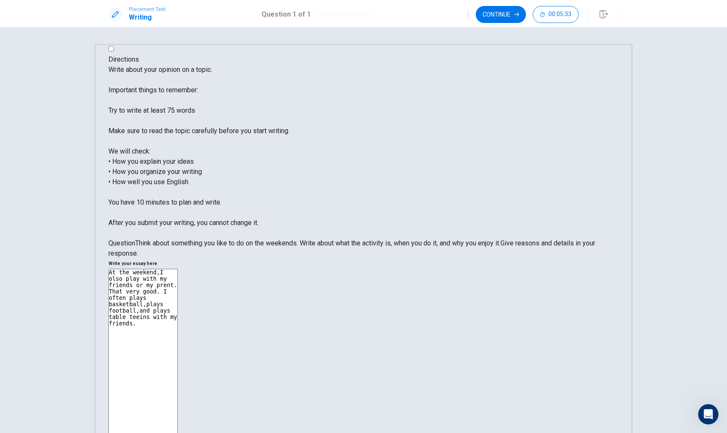
click at [178, 269] on textarea "At the weekend,I olso play with my friends or my prent. That very good. I often…" at bounding box center [142, 411] width 69 height 284
click at [383, 269] on div "At the weekend,I olso play with my friends or my prent. That very good. I often…" at bounding box center [363, 412] width 510 height 287
click at [178, 269] on textarea "At the weekend,I olso play with my friends or my prent. That very good. I often…" at bounding box center [142, 411] width 69 height 284
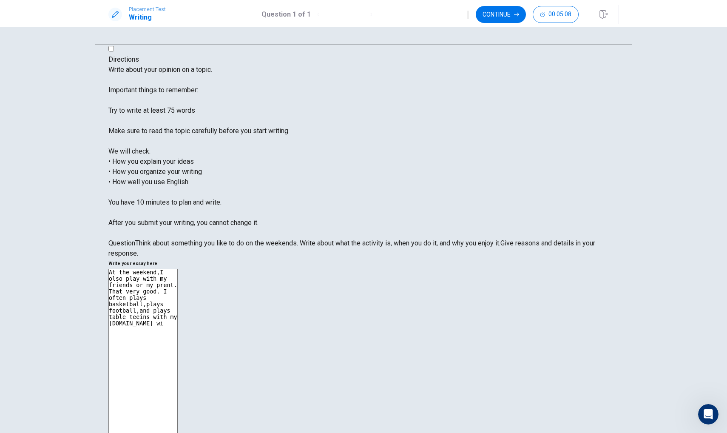
click at [178, 269] on textarea "At the weekend,I olso play with my friends or my prent. That very good. I often…" at bounding box center [142, 411] width 69 height 284
click at [178, 269] on textarea "At the weekend,I olso play with my friends ,my prent. That very good. I often p…" at bounding box center [142, 411] width 69 height 284
type textarea "At the weekend,I olso play with my friends ,my prent or study at home. That ver…"
